Goal: Task Accomplishment & Management: Use online tool/utility

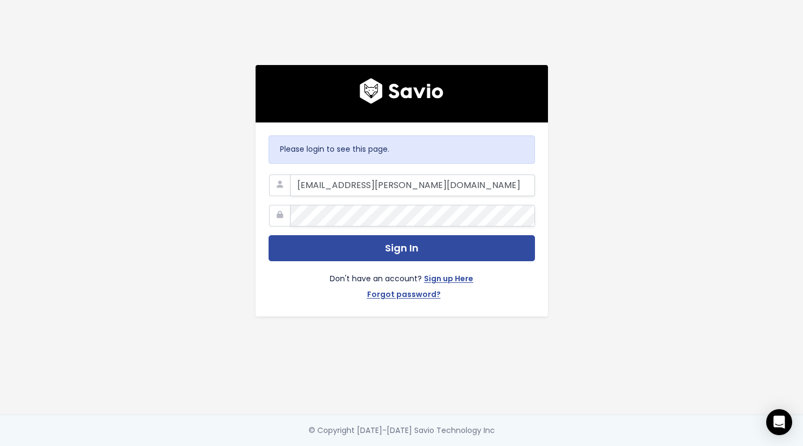
type input "kat@marsello.com"
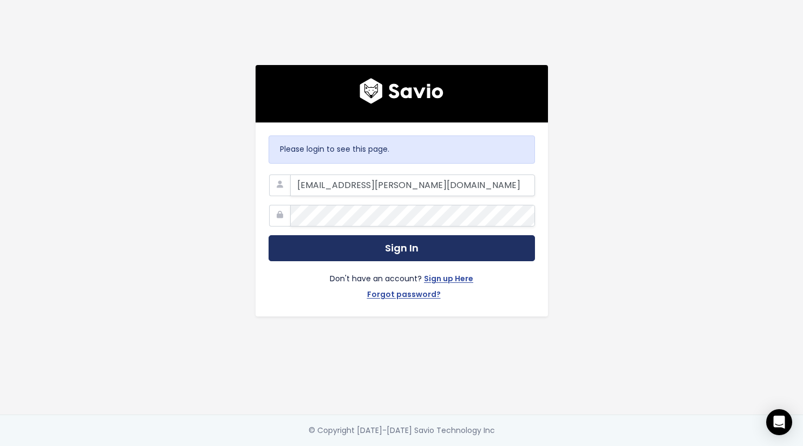
click at [366, 248] on button "Sign In" at bounding box center [402, 248] width 267 height 27
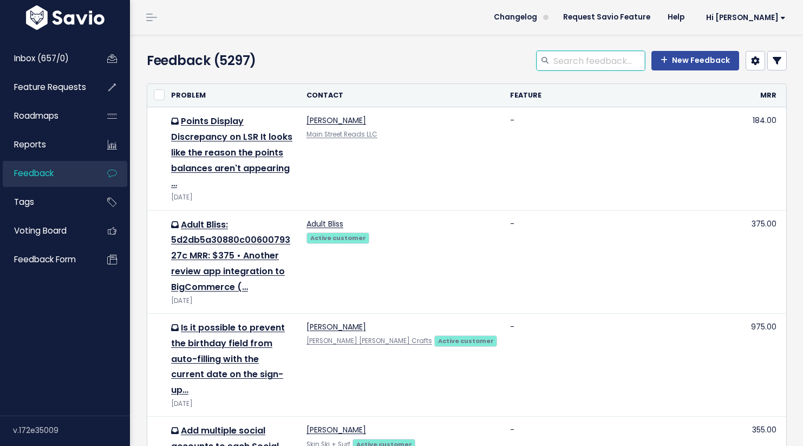
click at [568, 60] on input "search" at bounding box center [599, 61] width 93 height 20
type input "thirdshelf"
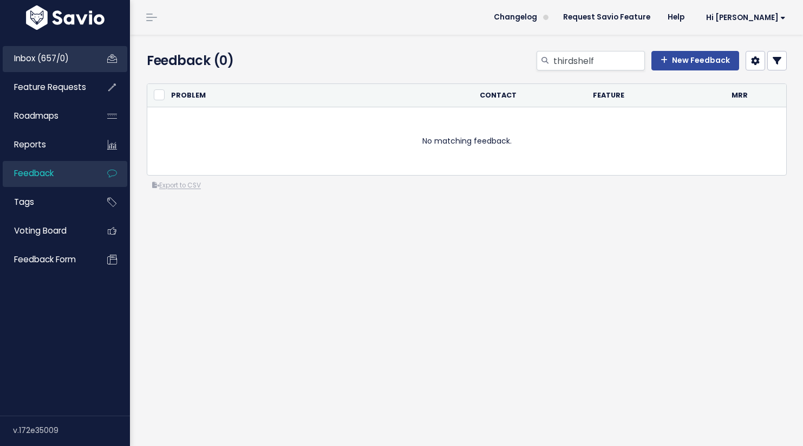
click at [74, 56] on link "Inbox (657/0)" at bounding box center [46, 58] width 87 height 25
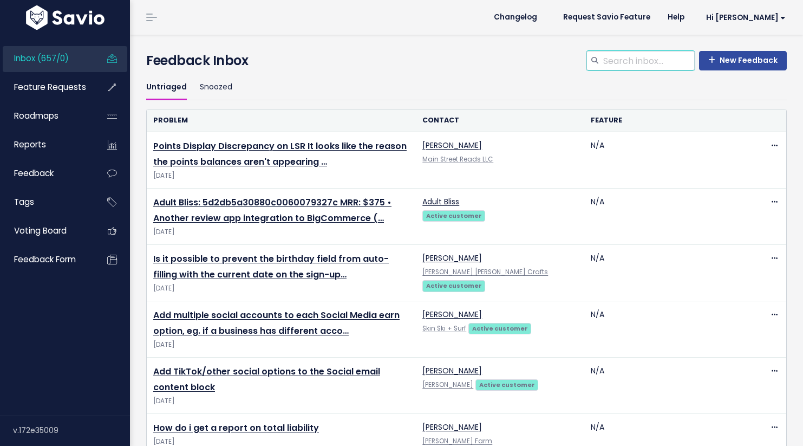
click at [635, 57] on input "search" at bounding box center [648, 61] width 93 height 20
type input "thirdshe;f"
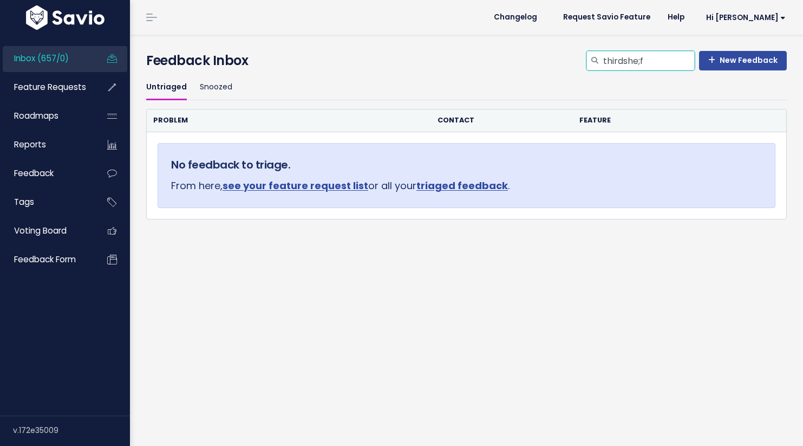
click at [674, 59] on input "thirdshe;f" at bounding box center [648, 61] width 93 height 20
type input "thirdshelf"
click at [627, 62] on input "thirdshelf" at bounding box center [648, 61] width 93 height 20
type input "third shelf"
click at [74, 170] on link "Feedback" at bounding box center [46, 173] width 87 height 25
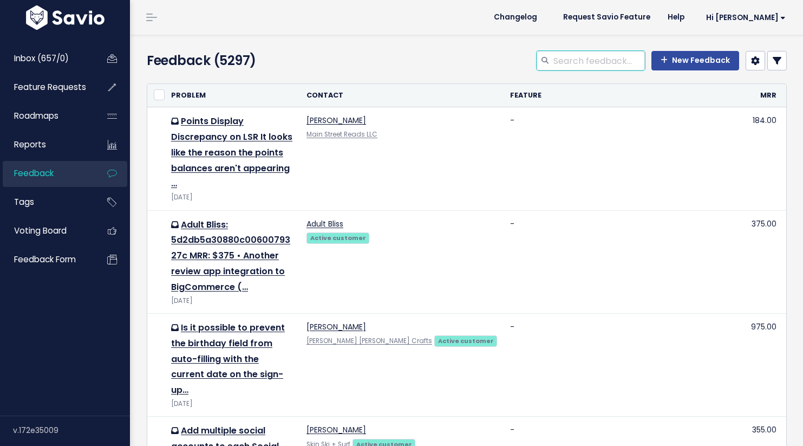
click at [597, 64] on input "search" at bounding box center [599, 61] width 93 height 20
type input "third shelf"
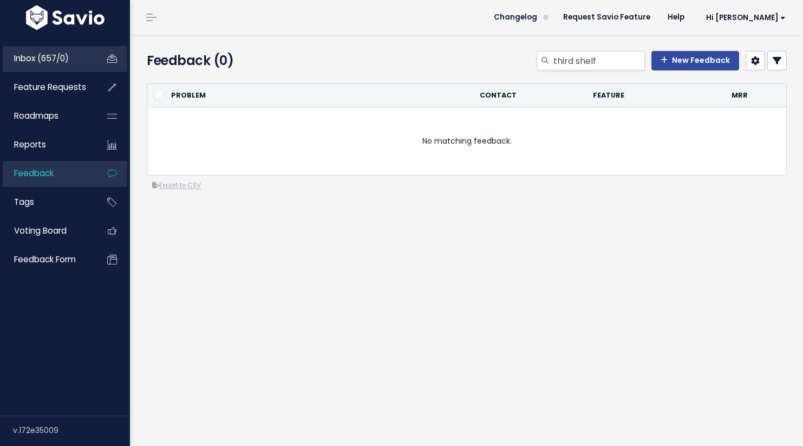
click at [77, 55] on link "Inbox (657/0)" at bounding box center [46, 58] width 87 height 25
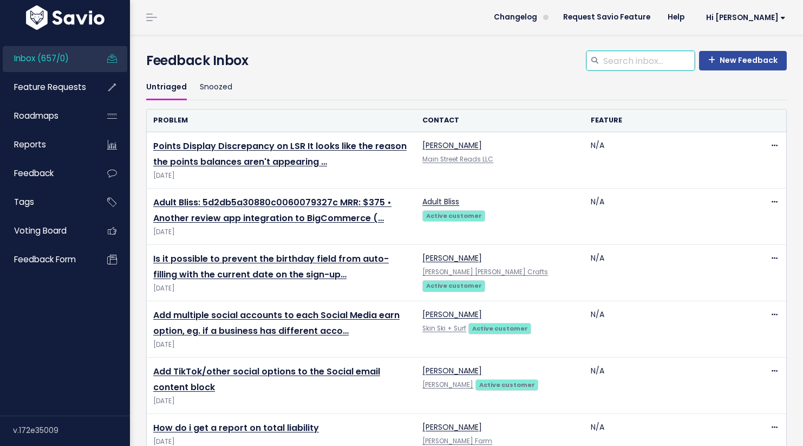
click at [627, 60] on input "search" at bounding box center [648, 61] width 93 height 20
type input "third"
click at [596, 61] on icon at bounding box center [595, 60] width 7 height 7
click at [635, 61] on input "third" at bounding box center [648, 61] width 93 height 20
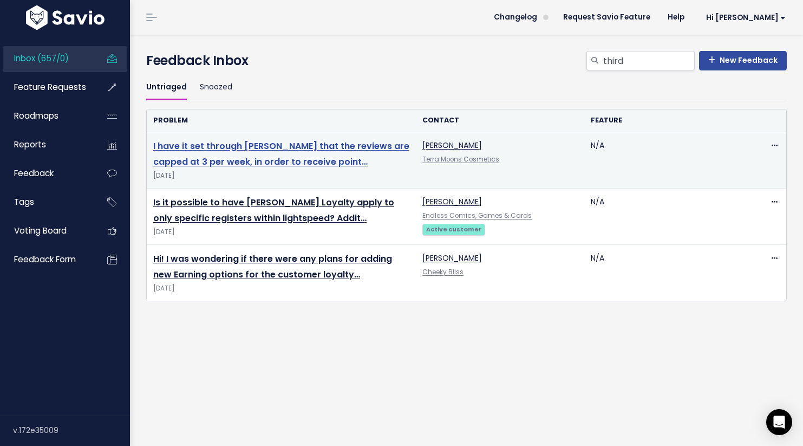
click at [297, 146] on link "I have it set through [PERSON_NAME] that the reviews are capped at 3 per week, …" at bounding box center [281, 154] width 256 height 28
